Goal: Task Accomplishment & Management: Use online tool/utility

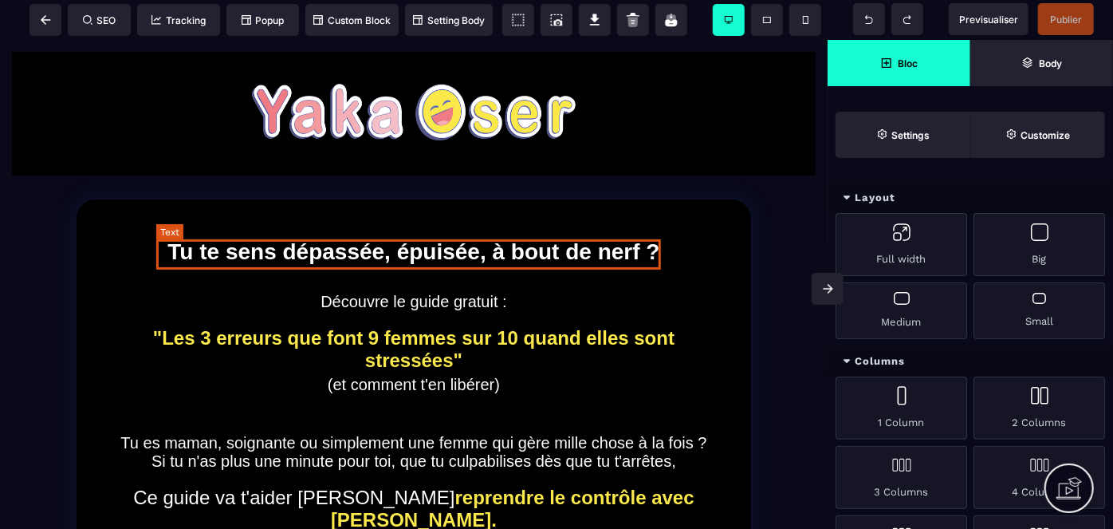
click at [344, 258] on b "Tu te sens dépassée, épuisée, à bout de nerf ?" at bounding box center [413, 250] width 492 height 25
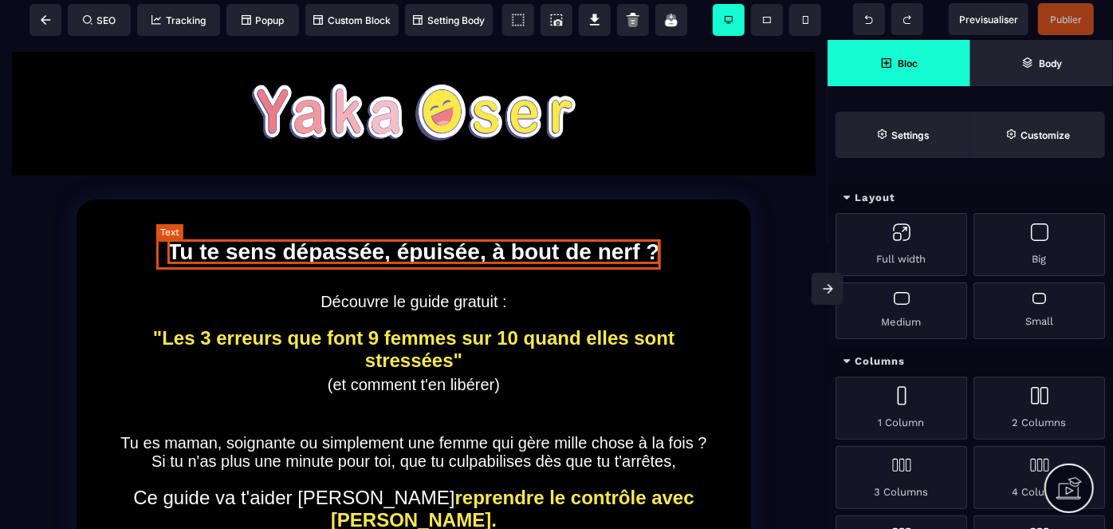
select select "***"
select select "**"
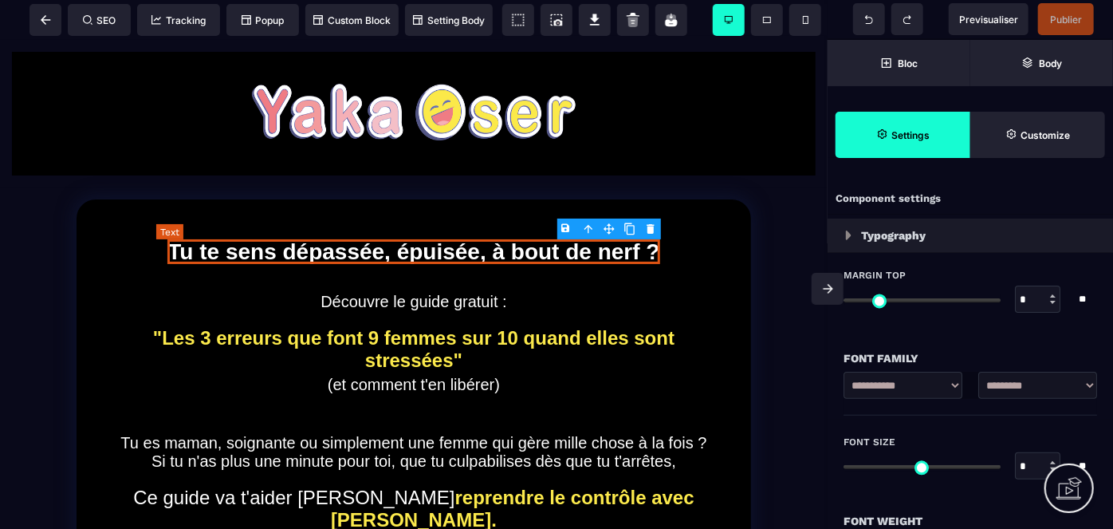
type input "*"
type input "****"
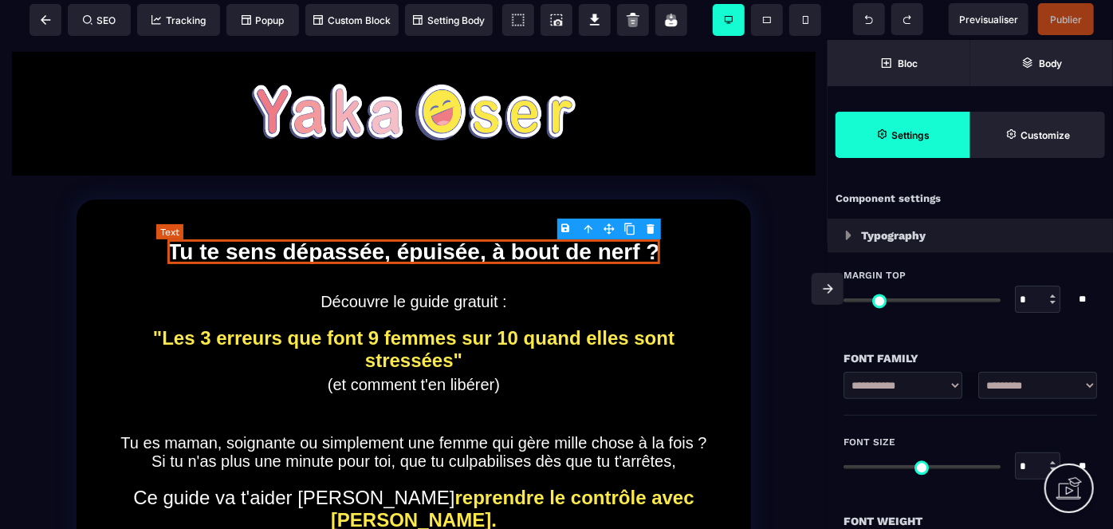
type input "****"
type input "*"
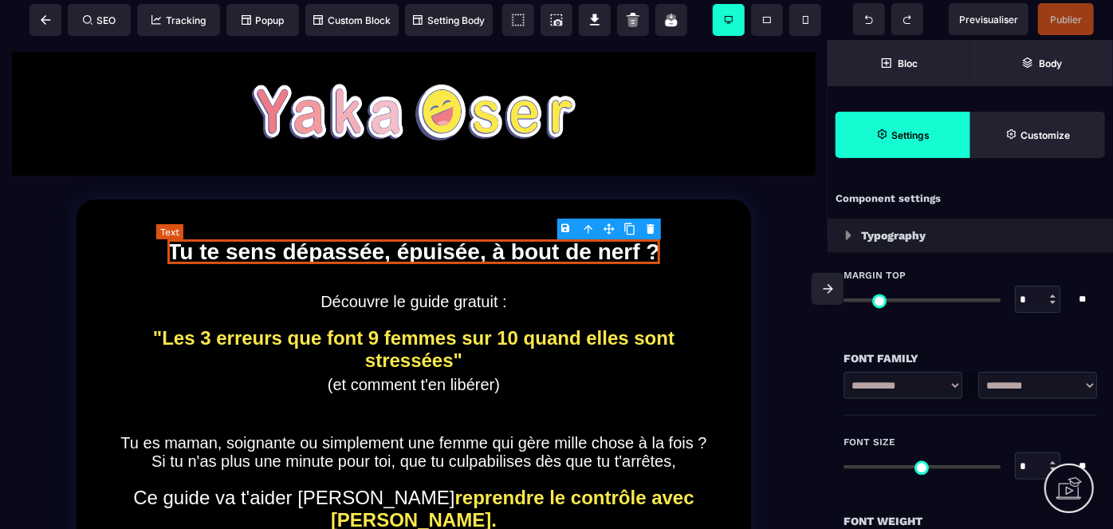
type input "*"
select select "**"
click at [612, 257] on b "Tu te sens dépassée, épuisée, à bout de nerf ?" at bounding box center [413, 250] width 492 height 25
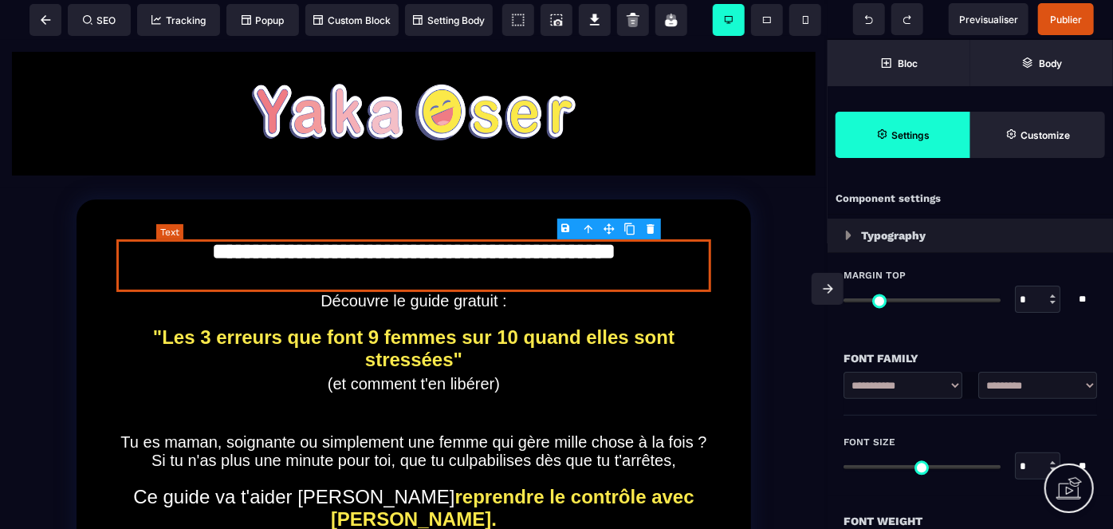
select select "***"
select select "**"
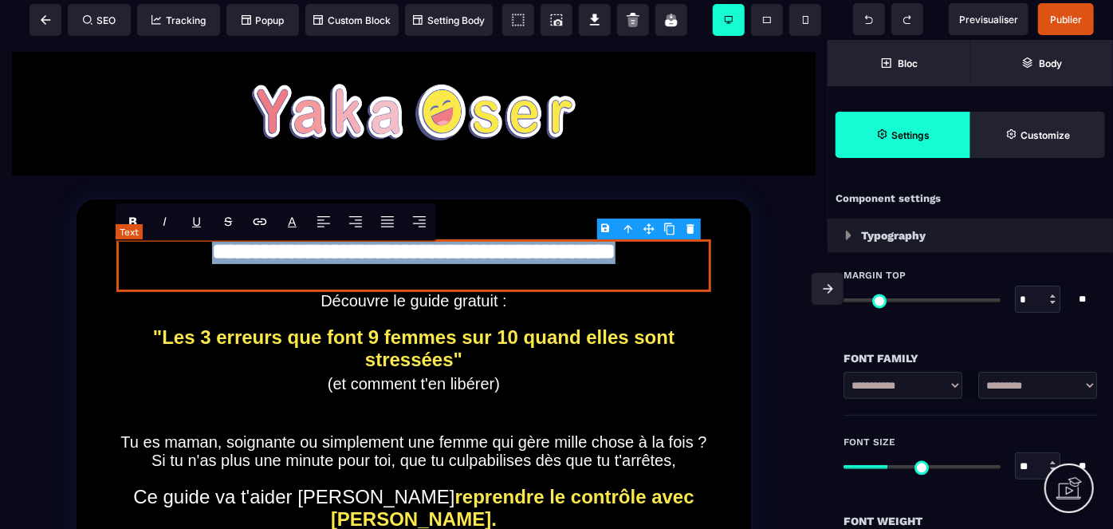
drag, startPoint x: 674, startPoint y: 256, endPoint x: 153, endPoint y: 262, distance: 520.7
click at [153, 262] on text "**********" at bounding box center [413, 264] width 595 height 53
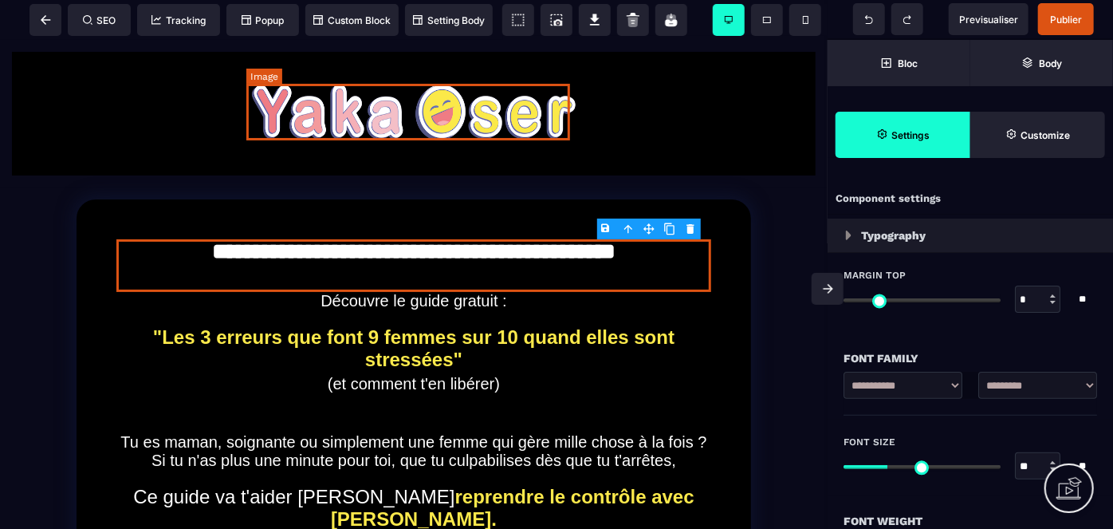
click at [426, 126] on img at bounding box center [414, 111] width 324 height 57
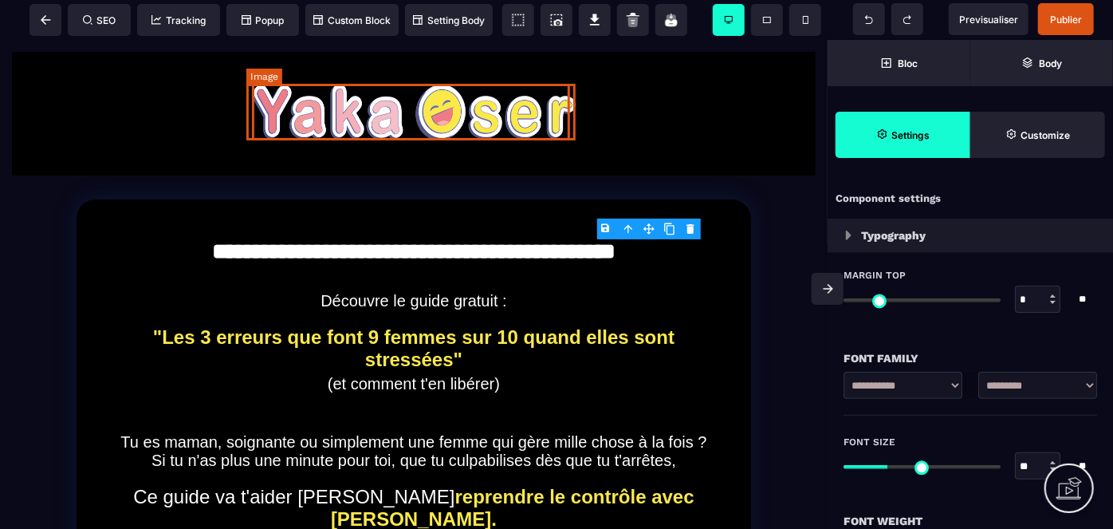
select select "**"
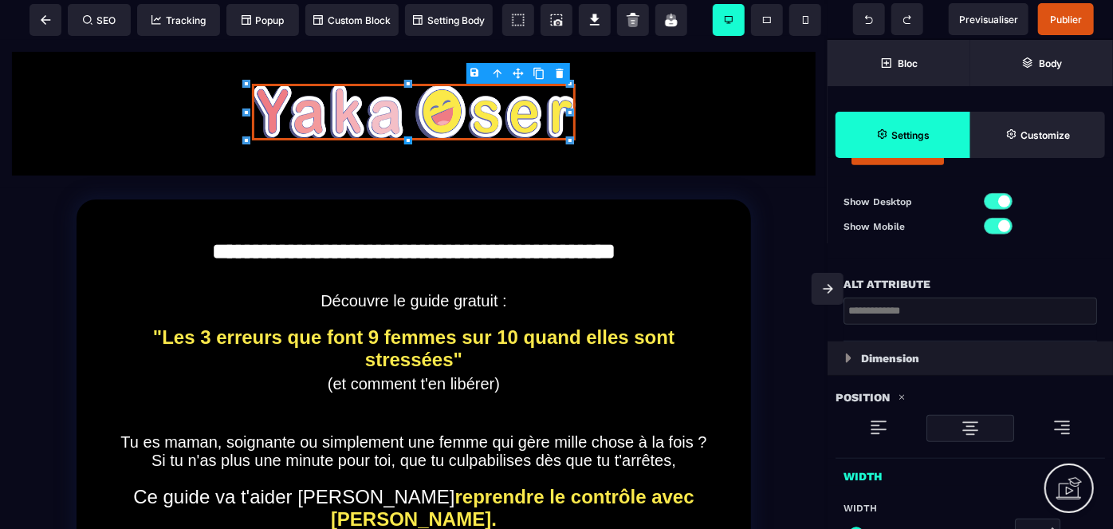
scroll to position [507, 0]
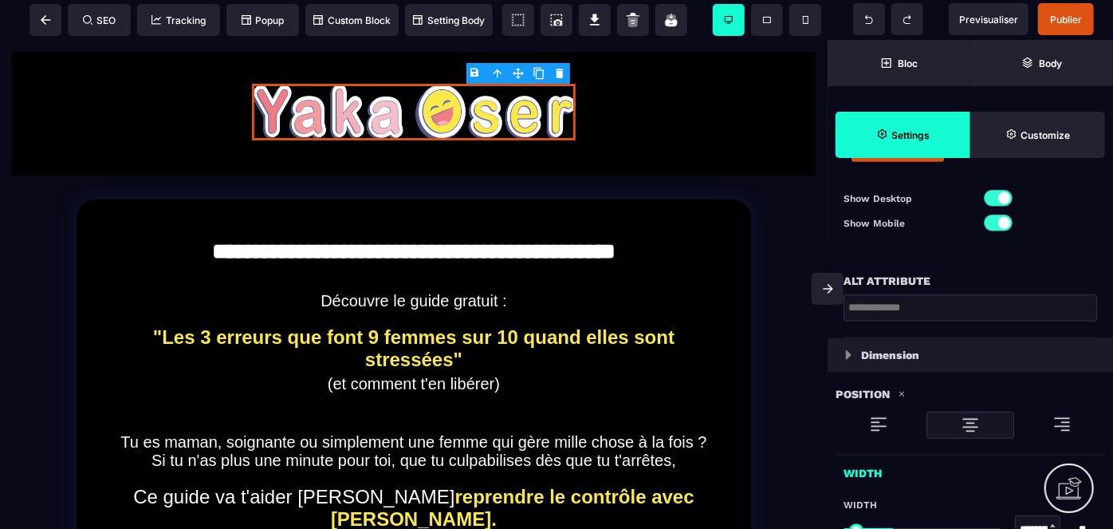
click at [990, 202] on div at bounding box center [998, 198] width 29 height 17
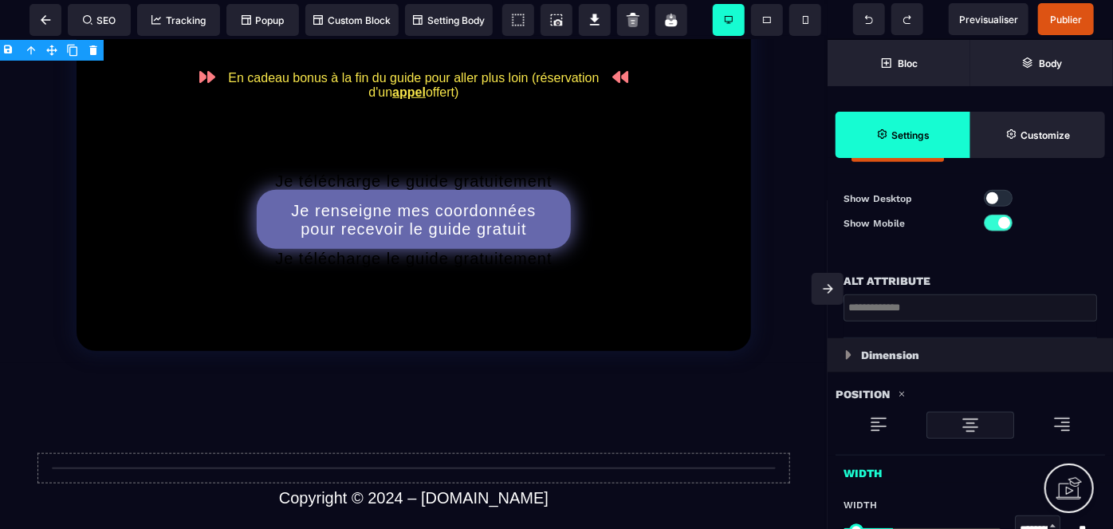
scroll to position [652, 0]
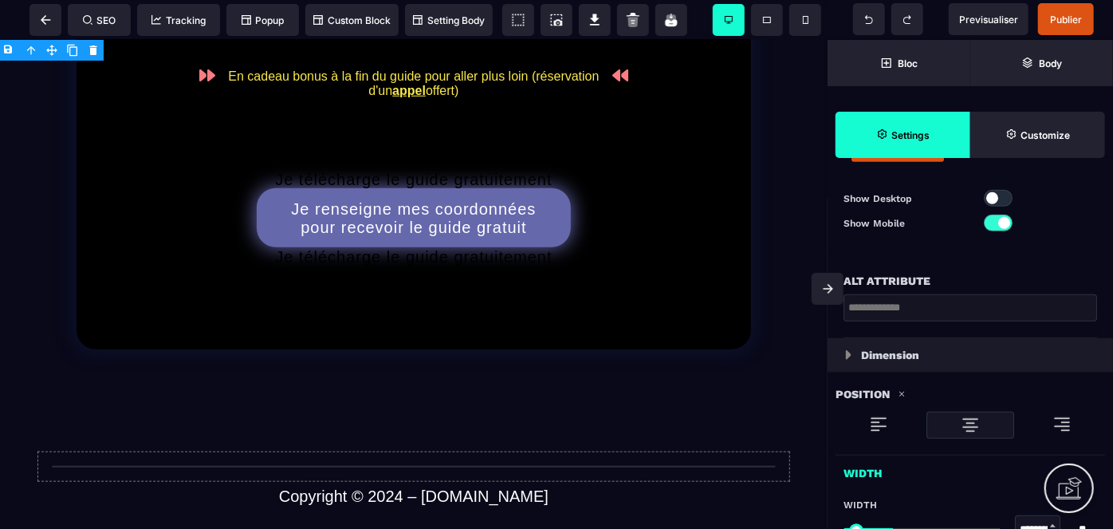
click at [987, 221] on div at bounding box center [998, 222] width 29 height 17
click at [1005, 196] on div at bounding box center [998, 198] width 29 height 17
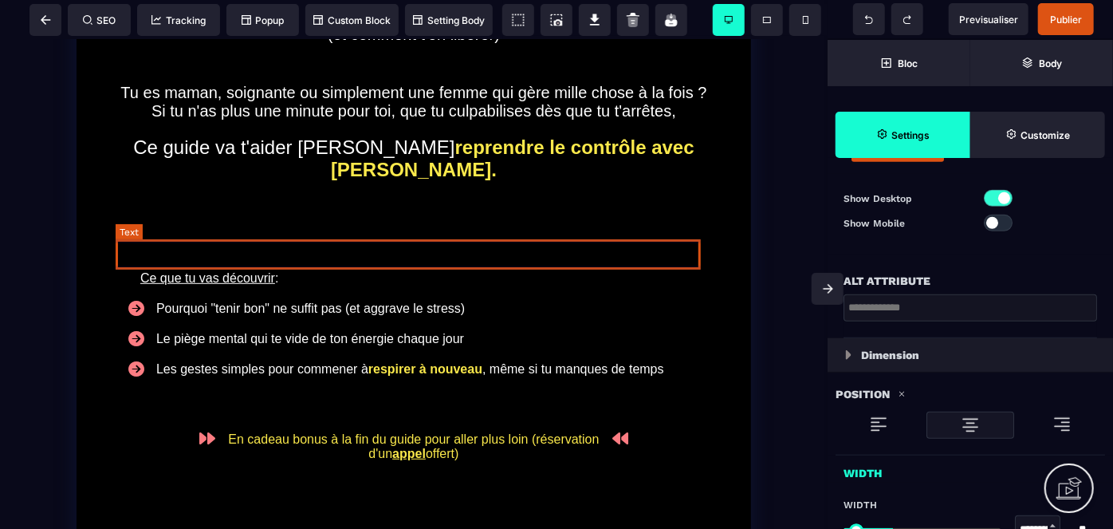
scroll to position [0, 0]
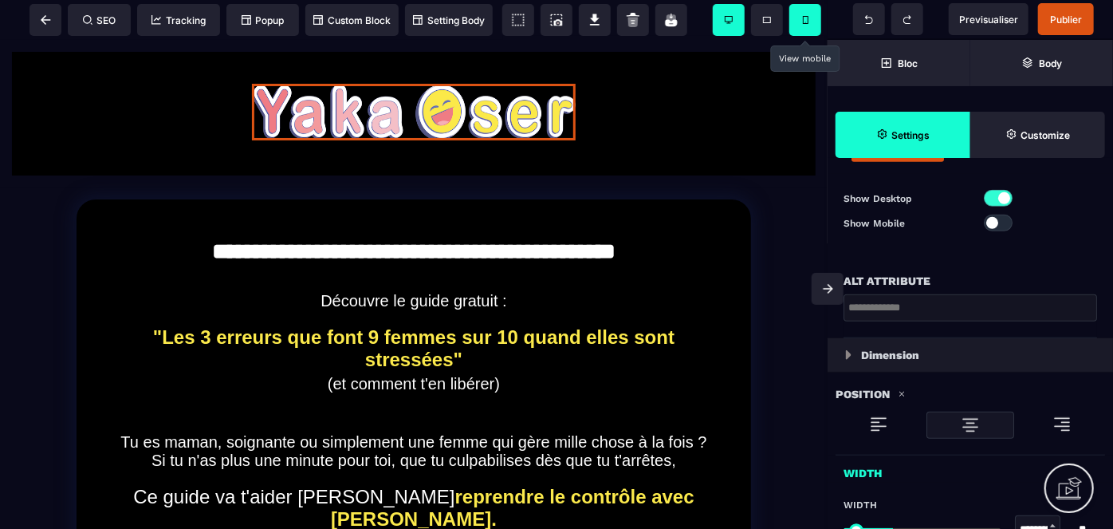
click at [804, 19] on icon at bounding box center [806, 20] width 6 height 8
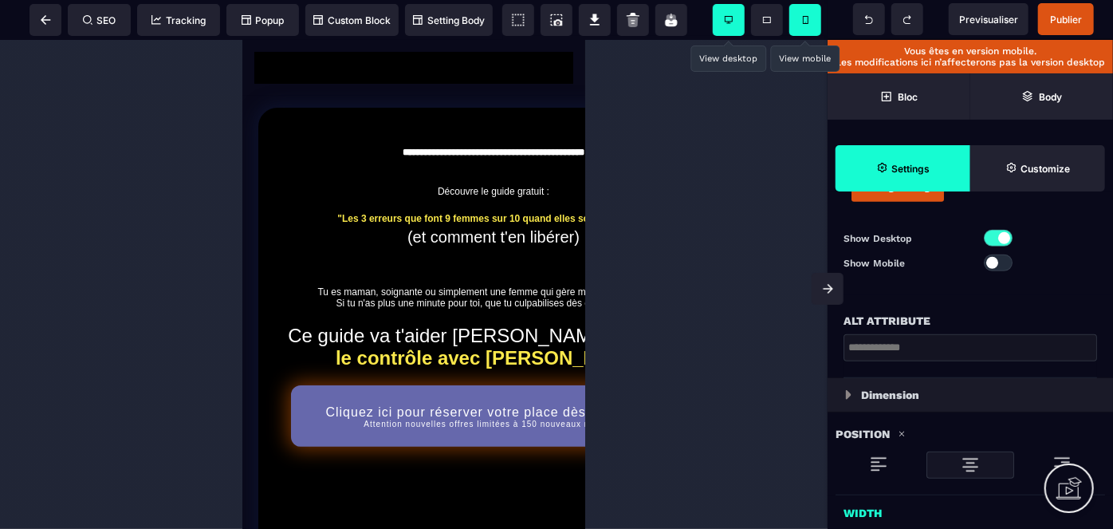
click at [721, 16] on span at bounding box center [729, 20] width 32 height 32
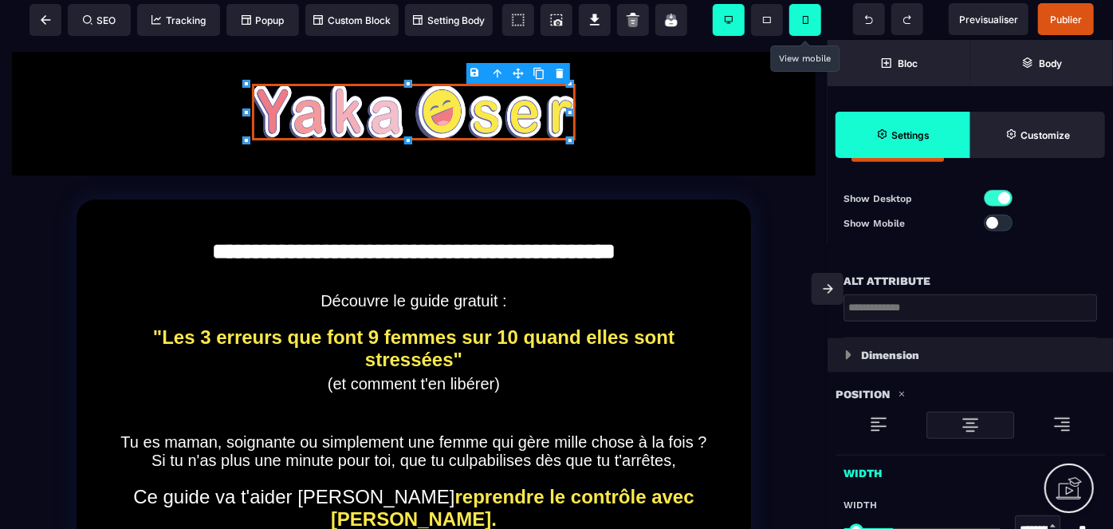
click at [1012, 221] on div at bounding box center [998, 222] width 29 height 17
click at [803, 19] on icon at bounding box center [806, 20] width 6 height 8
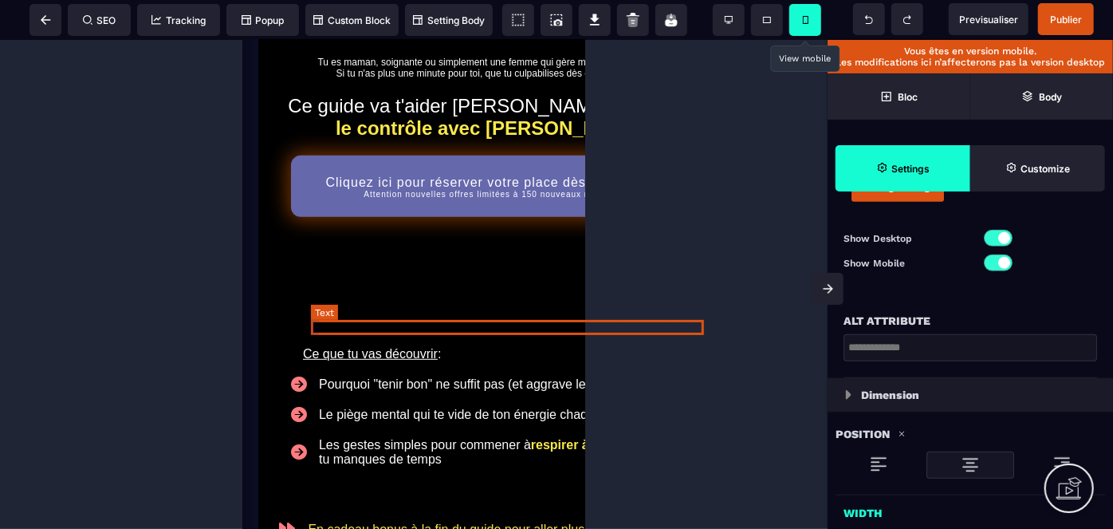
scroll to position [580, 0]
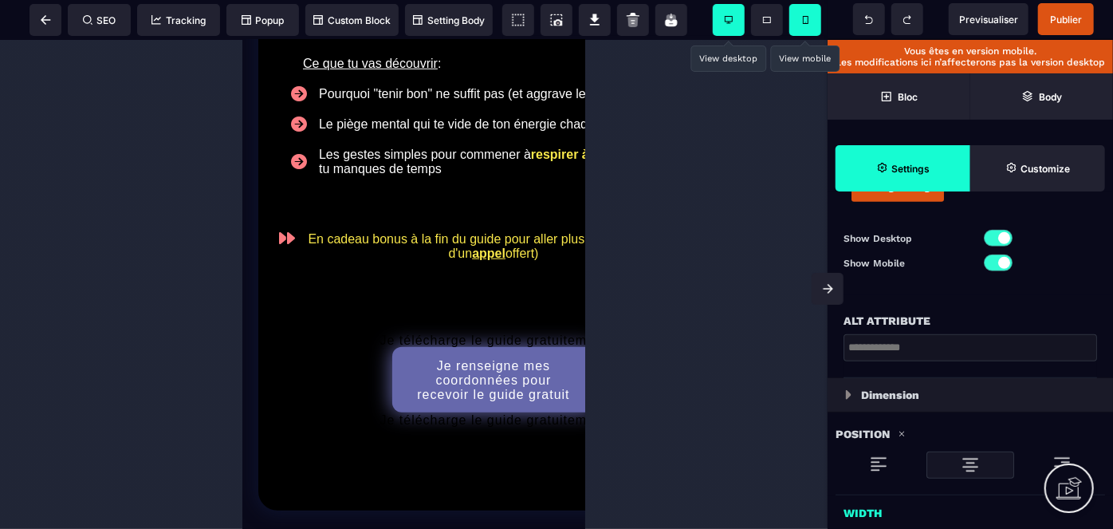
click at [730, 22] on icon at bounding box center [729, 20] width 8 height 8
type input "***"
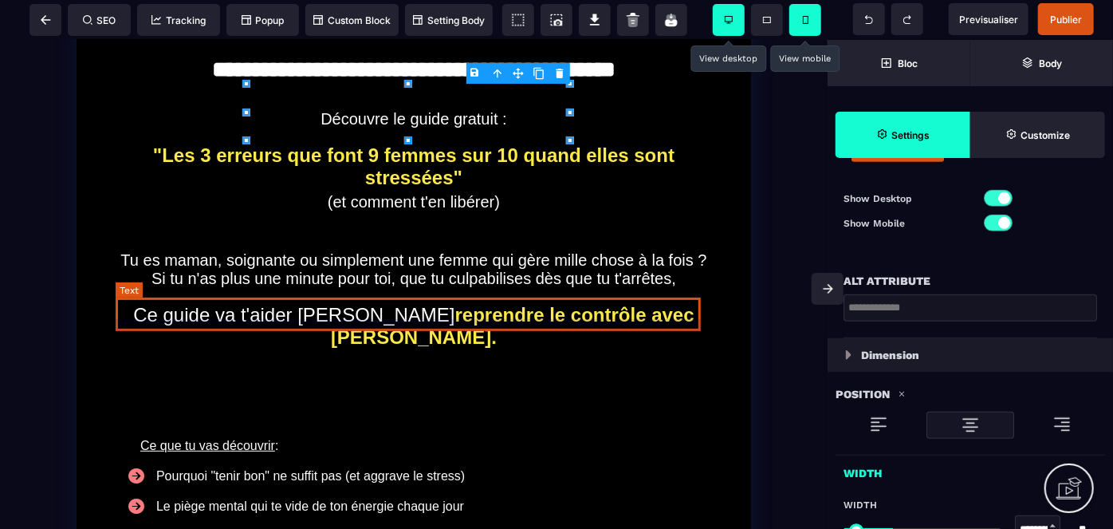
scroll to position [0, 0]
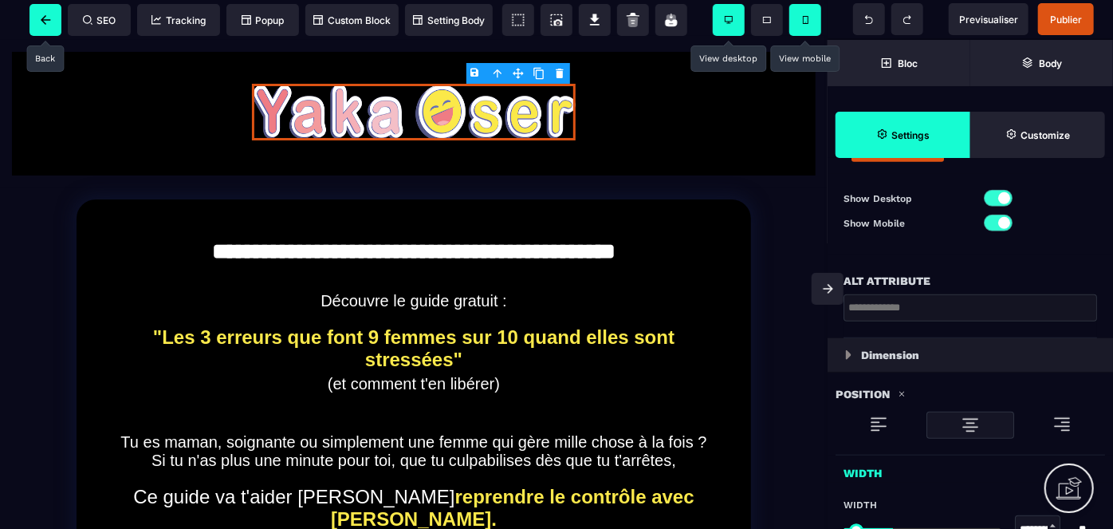
click at [42, 24] on icon at bounding box center [46, 20] width 10 height 10
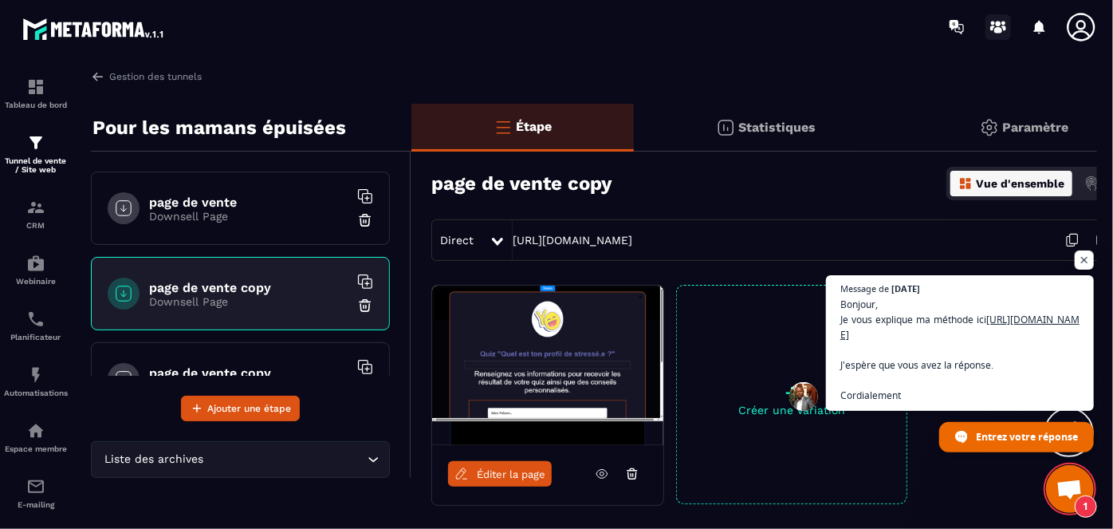
click at [1001, 26] on icon at bounding box center [999, 27] width 26 height 26
click at [1091, 24] on icon at bounding box center [1081, 27] width 32 height 32
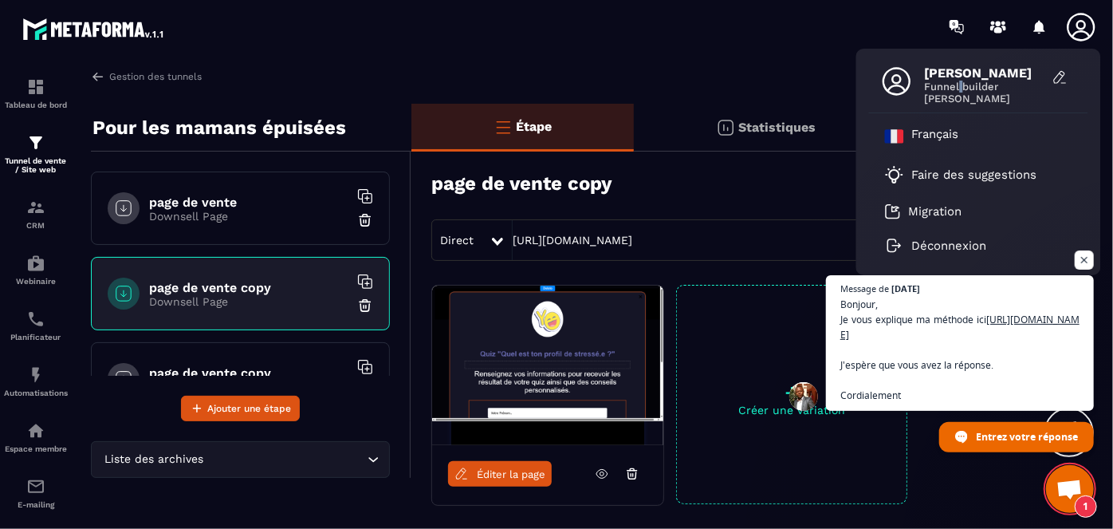
click at [962, 81] on span "Funnel builder" at bounding box center [985, 87] width 120 height 12
click at [954, 82] on span "Funnel builder" at bounding box center [985, 87] width 120 height 12
click at [1001, 22] on circle at bounding box center [999, 24] width 6 height 6
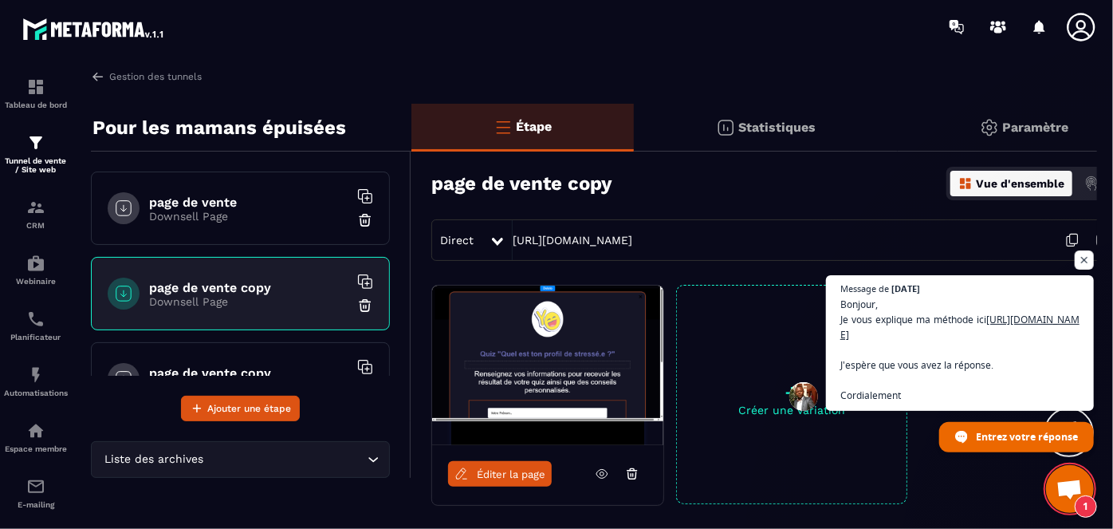
click at [1064, 494] on span "Ouvrir le chat" at bounding box center [1070, 490] width 26 height 22
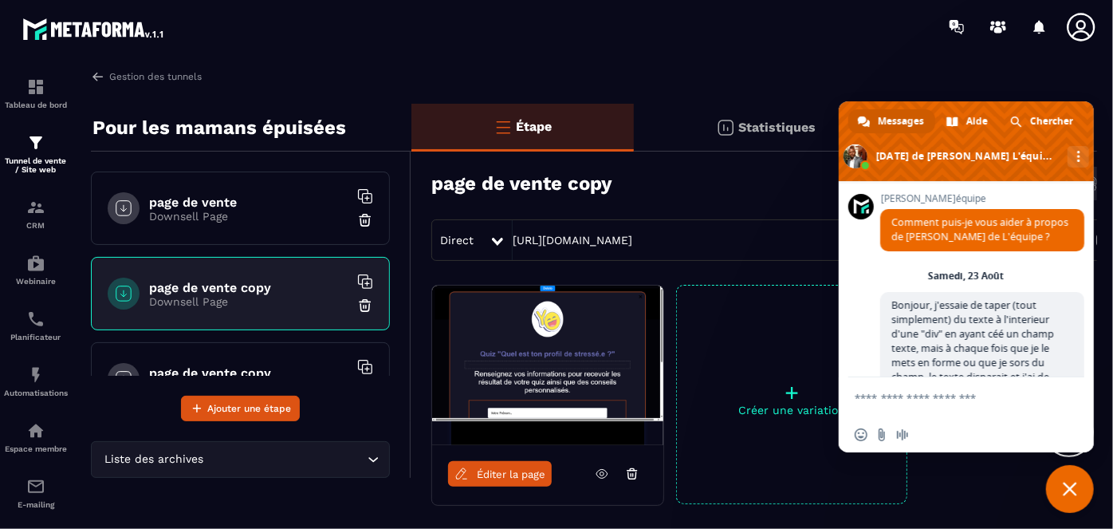
scroll to position [5662, 0]
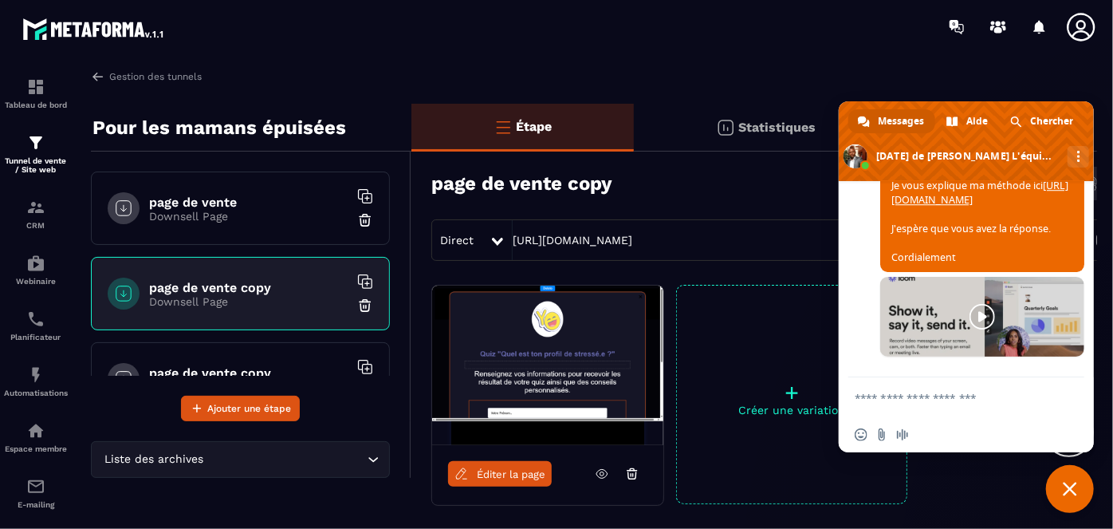
click at [957, 406] on textarea "Entrez votre message..." at bounding box center [950, 397] width 191 height 40
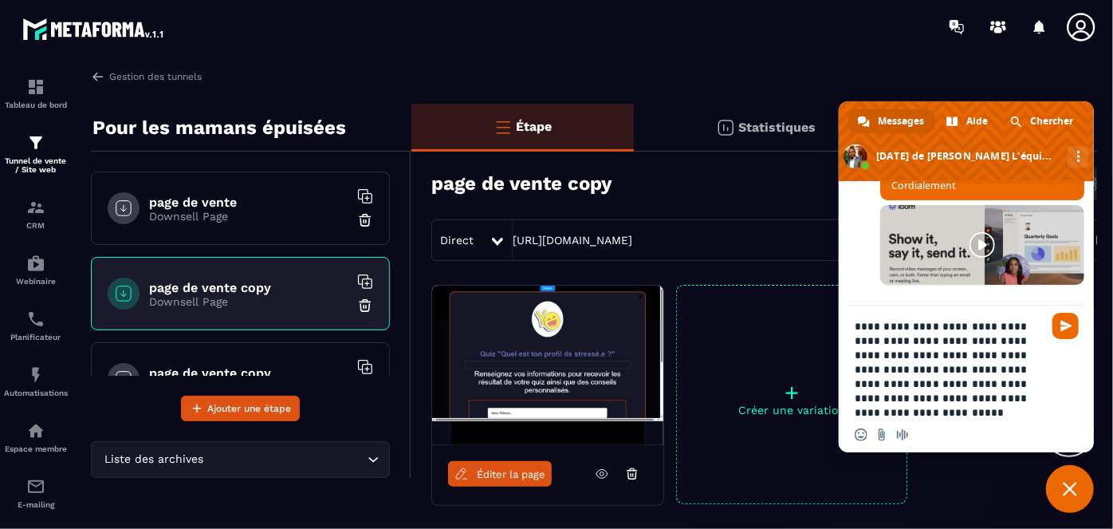
scroll to position [2, 0]
type textarea "**********"
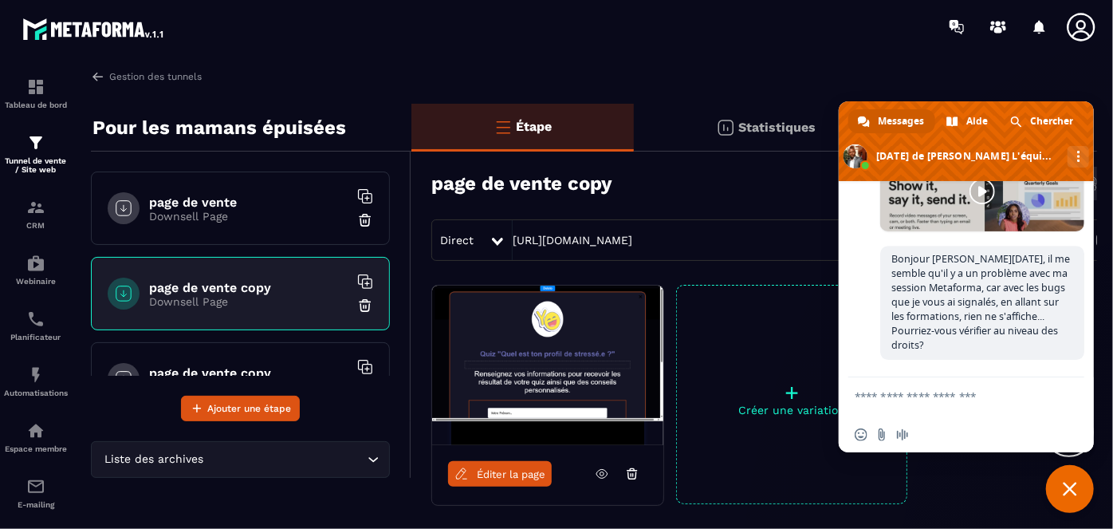
scroll to position [5787, 0]
click at [204, 277] on div "page de vente copy Downsell Page" at bounding box center [240, 293] width 299 height 73
click at [1072, 487] on span "Fermer le chat" at bounding box center [1070, 489] width 14 height 14
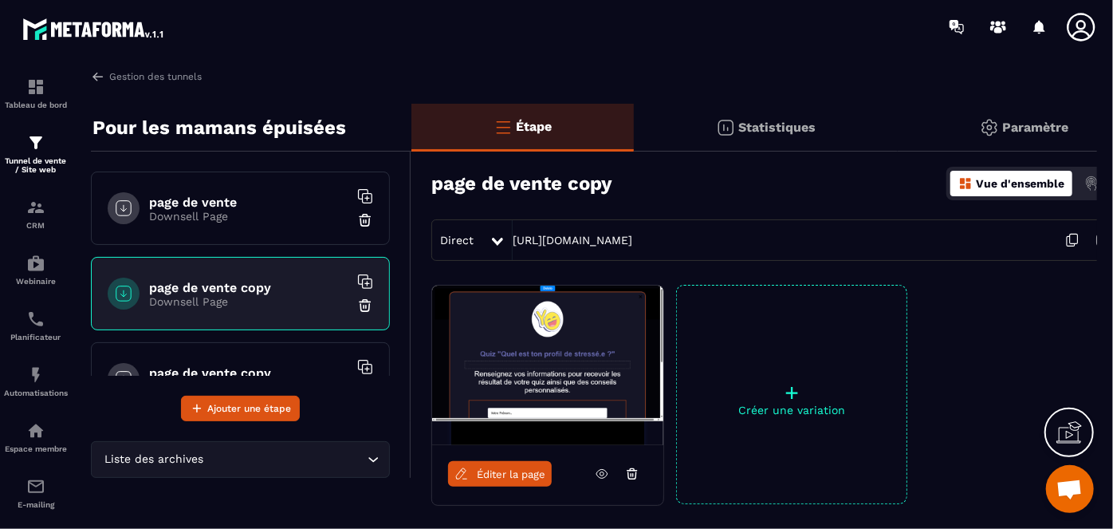
click at [1097, 238] on img at bounding box center [1103, 240] width 30 height 30
click at [995, 120] on img at bounding box center [989, 127] width 19 height 19
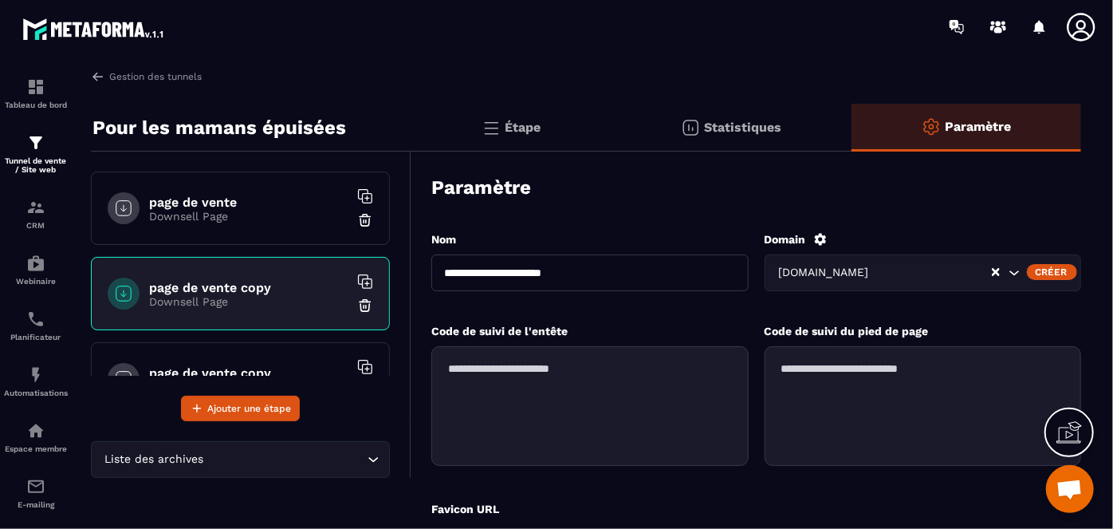
click at [225, 296] on p "Downsell Page" at bounding box center [248, 301] width 199 height 13
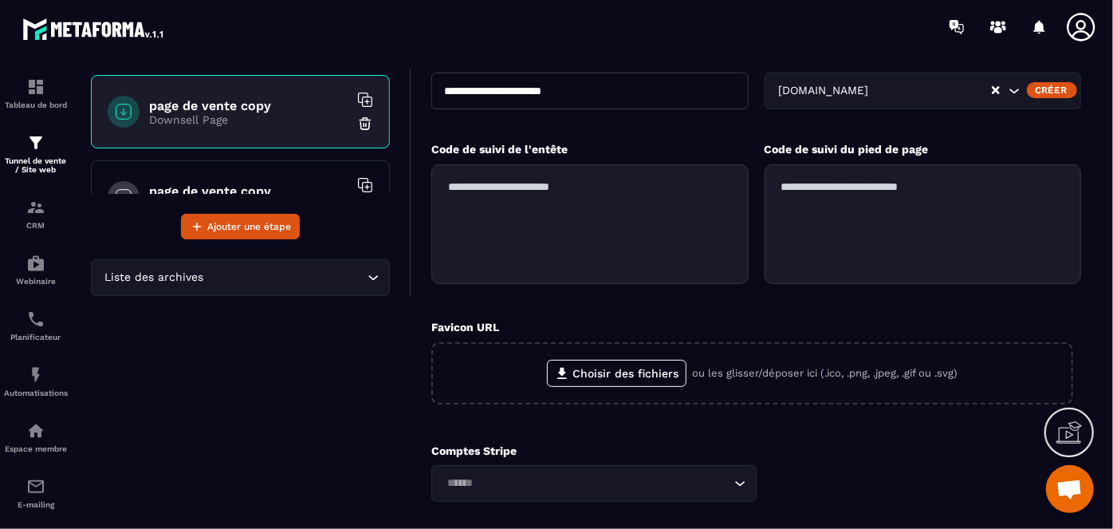
scroll to position [0, 0]
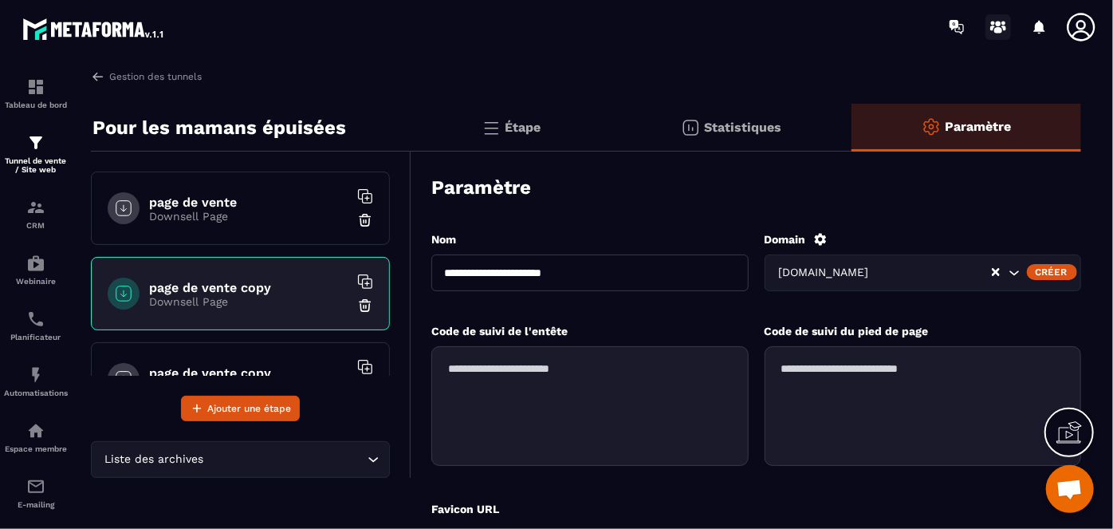
click at [998, 25] on circle at bounding box center [999, 24] width 6 height 6
click at [199, 287] on h6 "page de vente copy" at bounding box center [248, 287] width 199 height 15
click at [171, 297] on p "Downsell Page" at bounding box center [248, 301] width 199 height 13
click at [171, 296] on p "Downsell Page" at bounding box center [248, 301] width 199 height 13
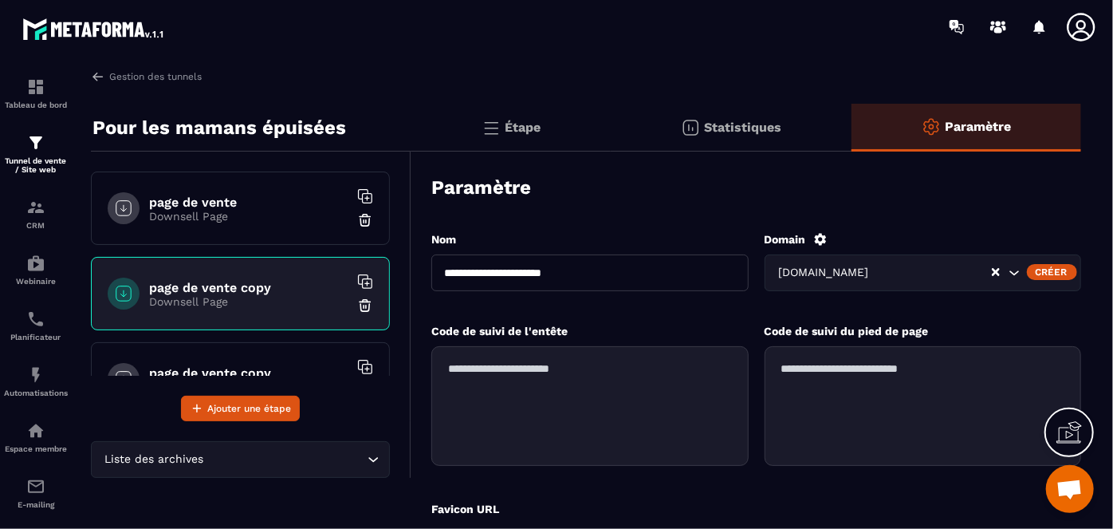
click at [187, 284] on h6 "page de vente copy" at bounding box center [248, 287] width 199 height 15
click at [207, 282] on h6 "page de vente copy" at bounding box center [248, 287] width 199 height 15
click at [611, 118] on div "Étape" at bounding box center [731, 128] width 241 height 48
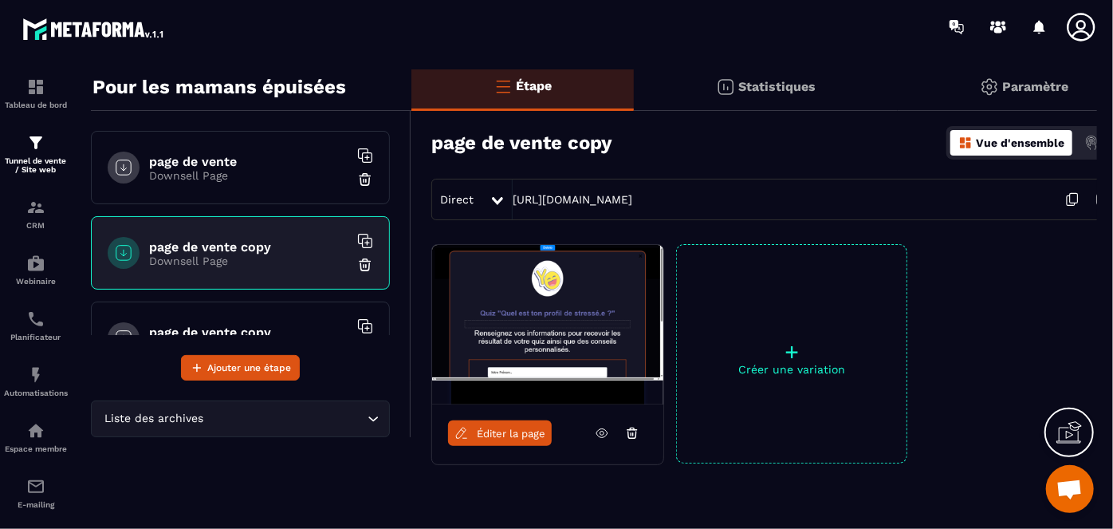
scroll to position [72, 0]
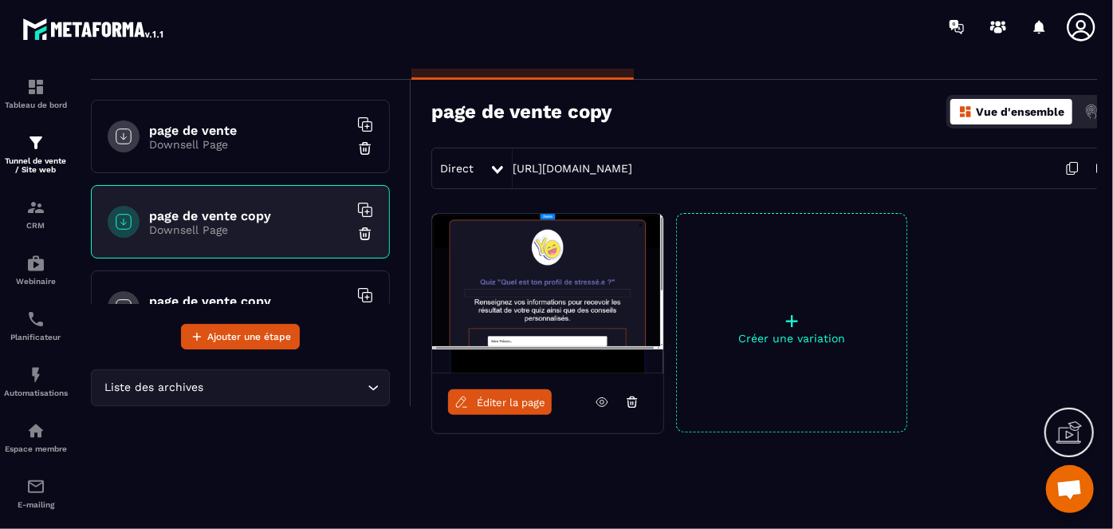
click at [482, 397] on span "Éditer la page" at bounding box center [511, 402] width 69 height 12
